Goal: Task Accomplishment & Management: Complete application form

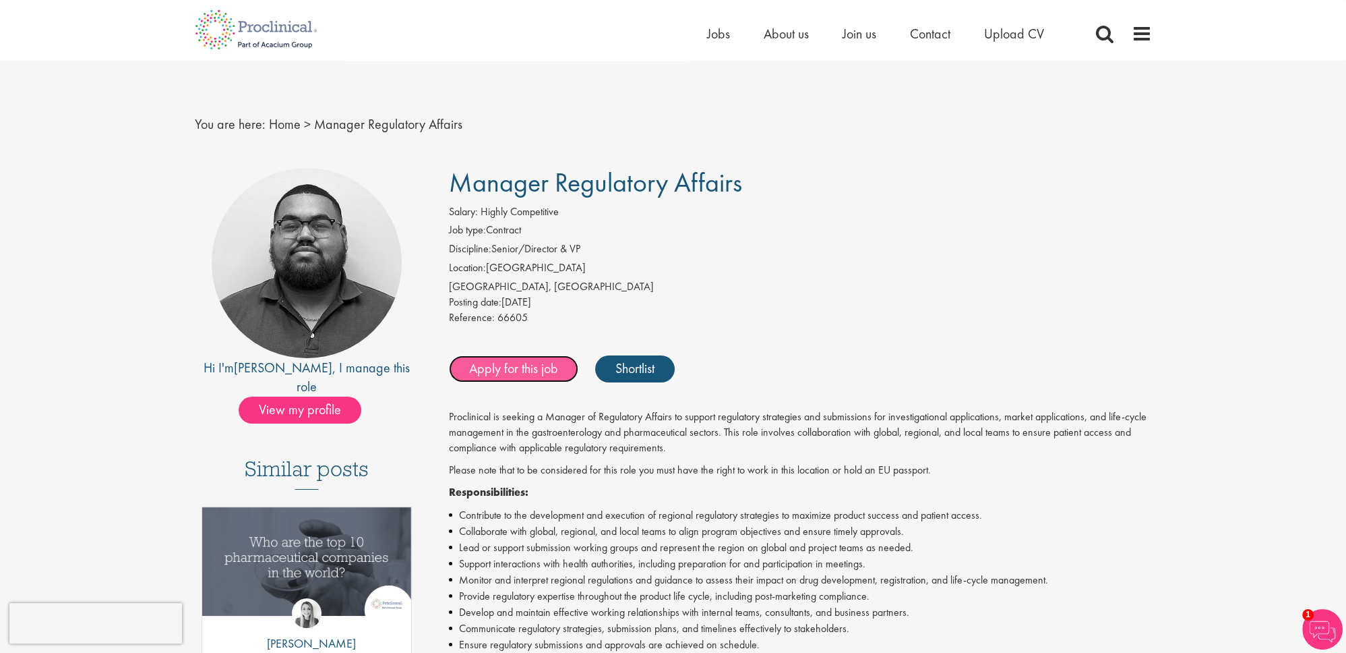
click at [535, 361] on link "Apply for this job" at bounding box center [513, 368] width 129 height 27
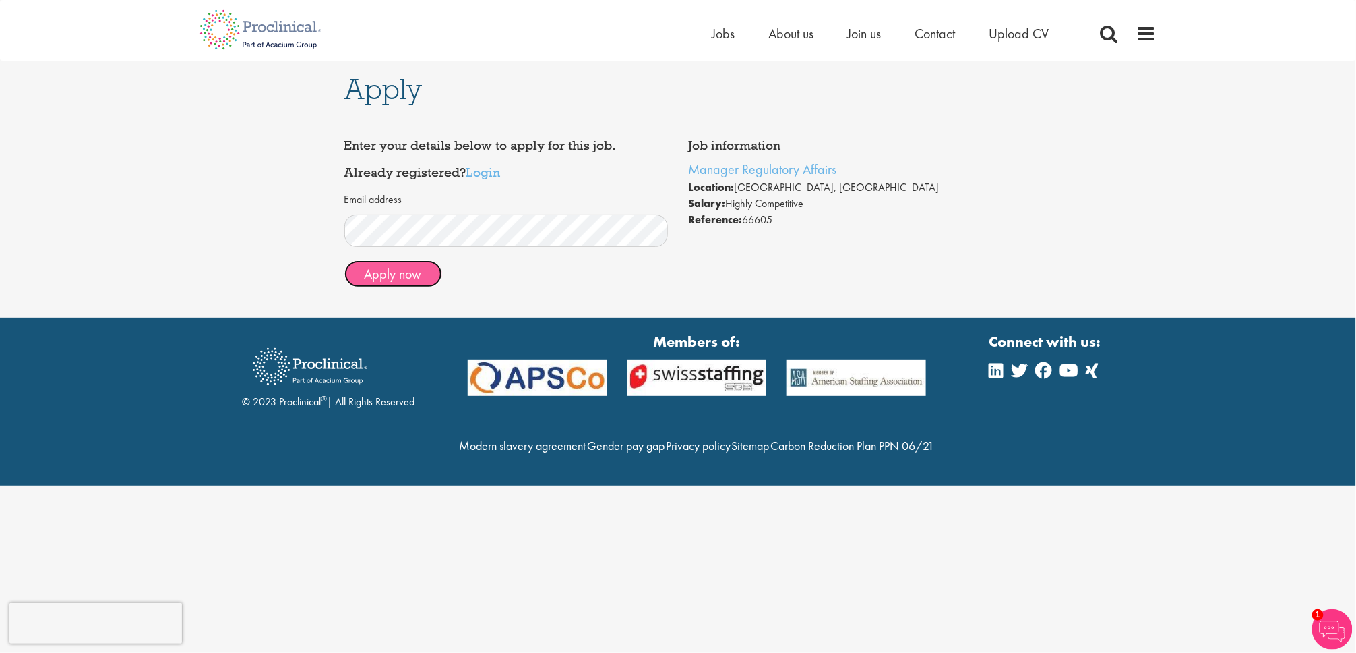
click at [377, 262] on button "Apply now" at bounding box center [393, 273] width 98 height 27
